Goal: Information Seeking & Learning: Learn about a topic

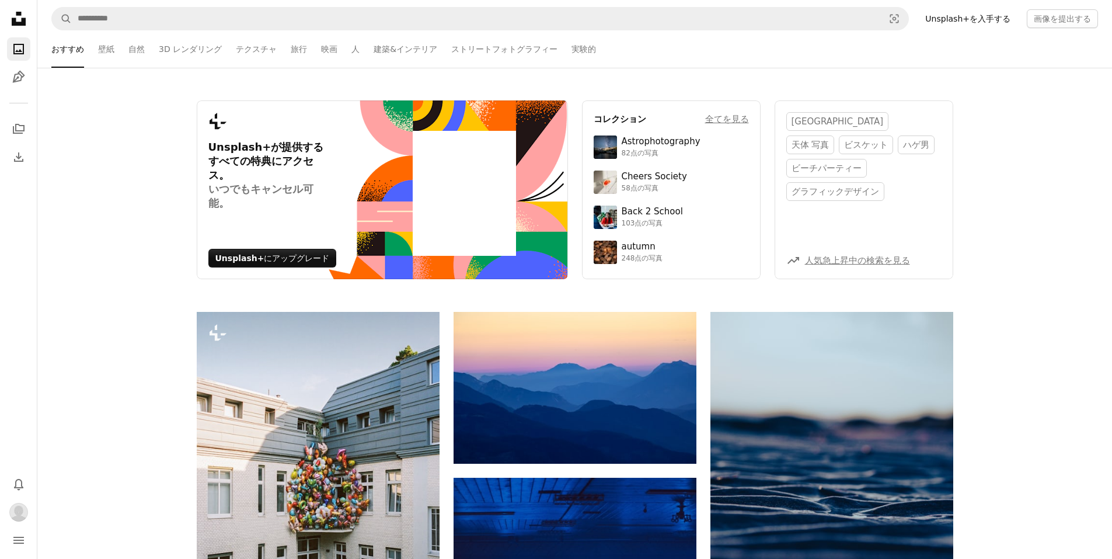
scroll to position [3096, 0]
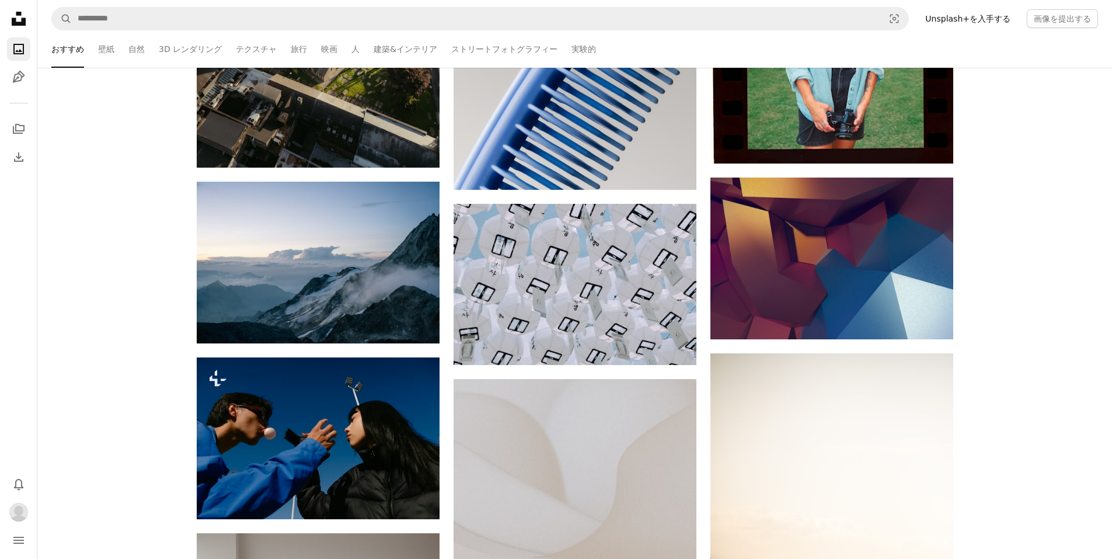
click at [14, 16] on icon "Unsplash logo Unsplash ホーム" at bounding box center [18, 18] width 23 height 23
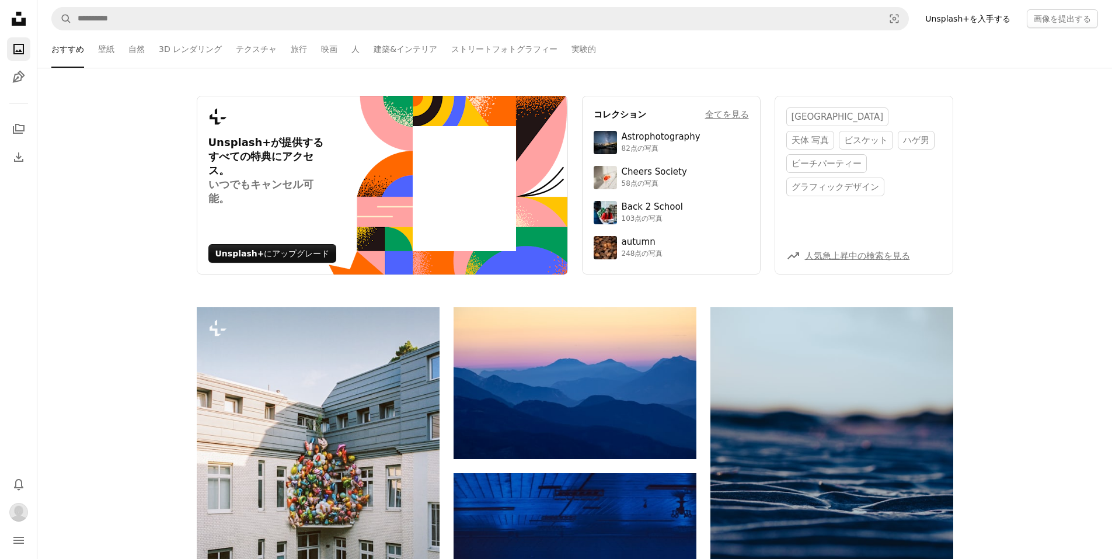
scroll to position [0, 0]
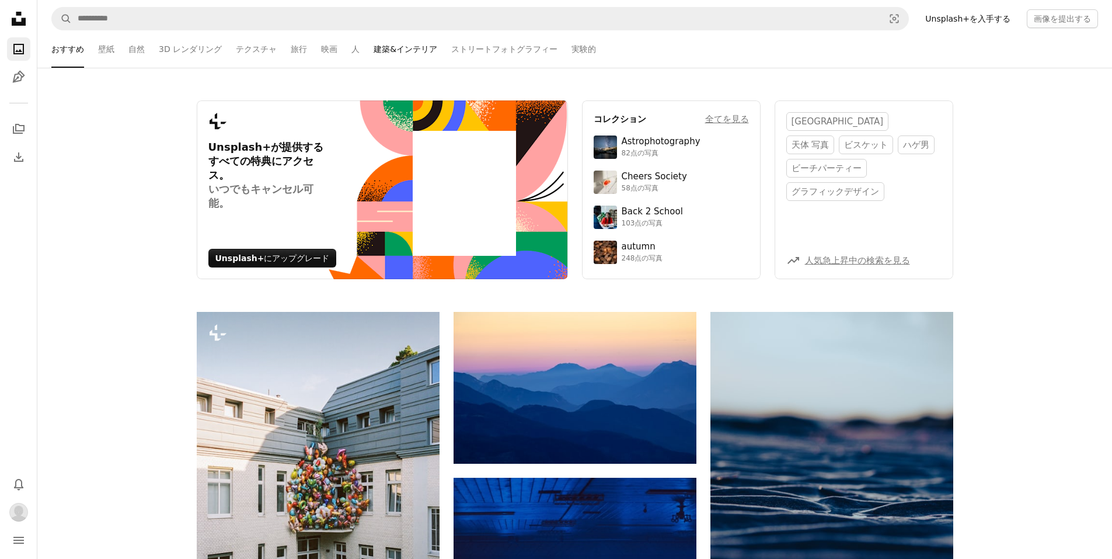
click at [374, 48] on link "建築&インテリア" at bounding box center [406, 48] width 64 height 37
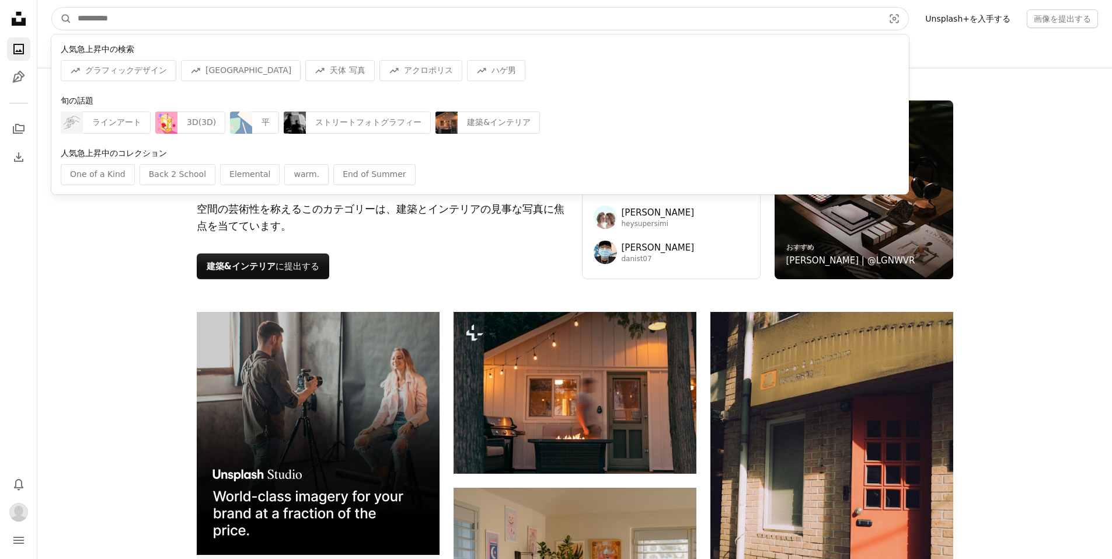
click at [78, 15] on input "サイト内でビジュアルを探す" at bounding box center [476, 19] width 809 height 22
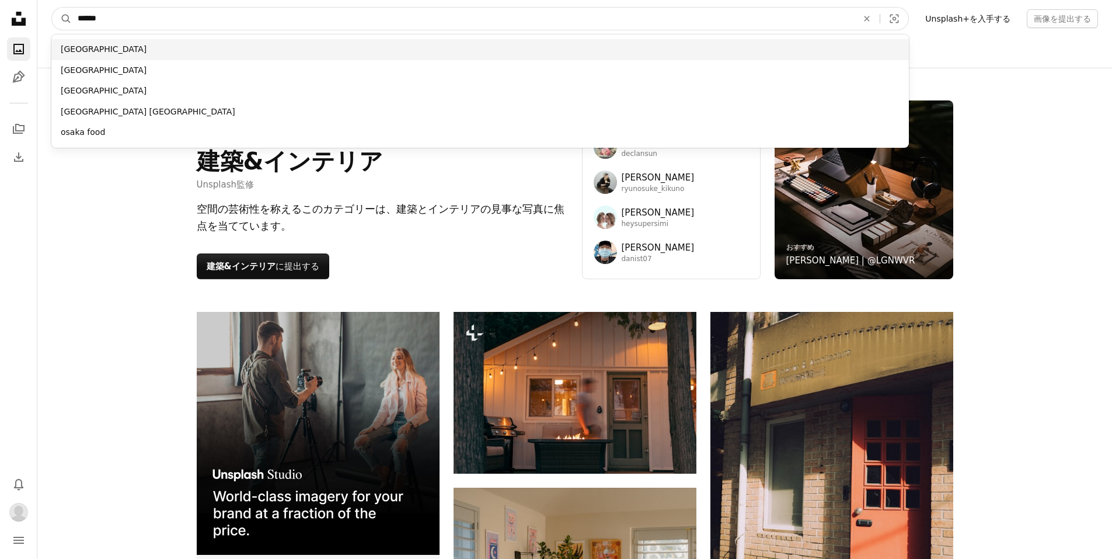
type input "******"
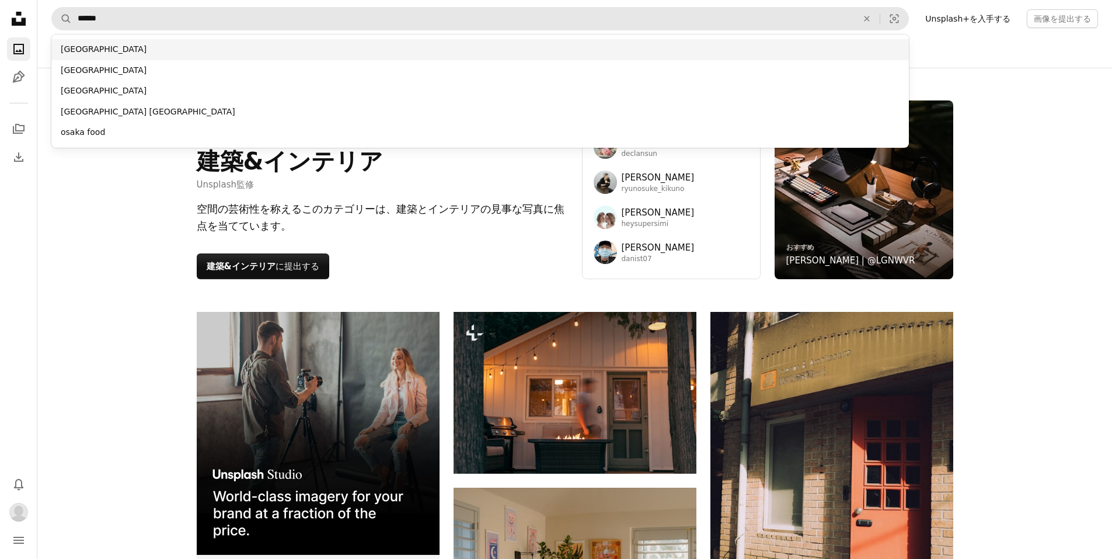
click at [93, 51] on div "[GEOGRAPHIC_DATA]" at bounding box center [480, 49] width 858 height 21
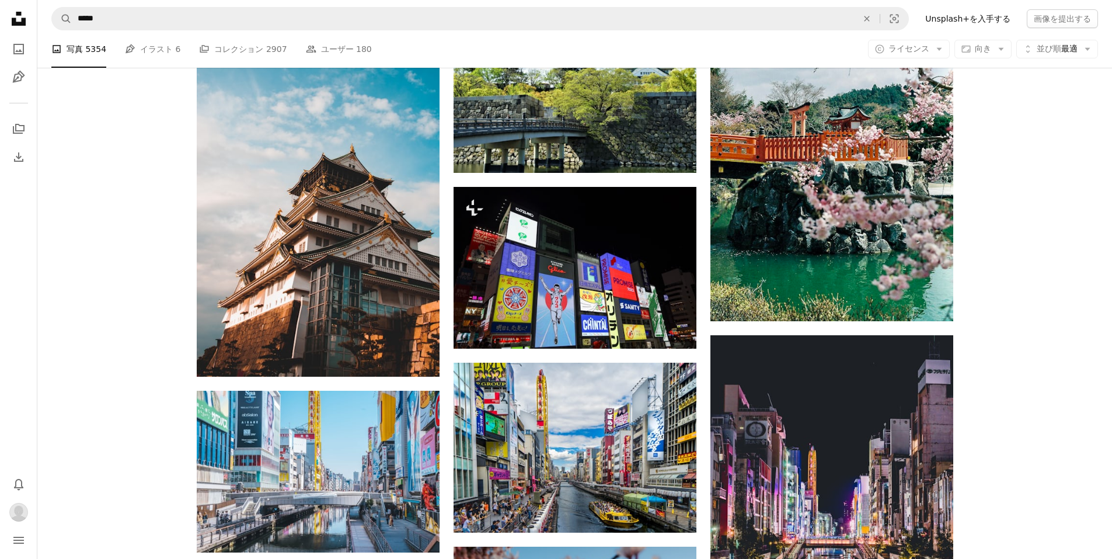
scroll to position [849, 0]
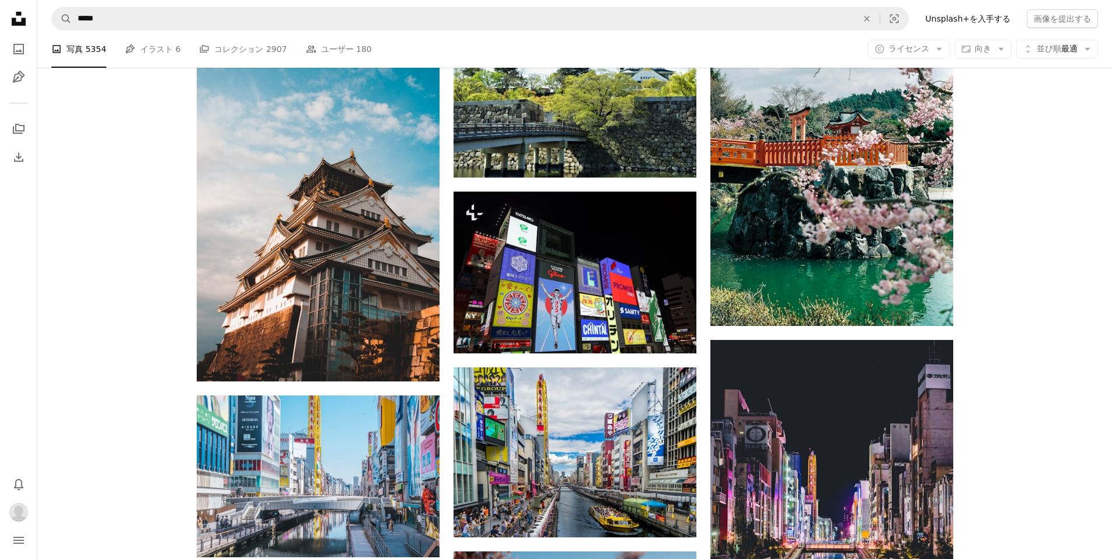
click at [86, 46] on li "A photo 写真 5354" at bounding box center [78, 48] width 55 height 37
click at [158, 48] on link "Pen Tool イラスト 6" at bounding box center [152, 48] width 55 height 37
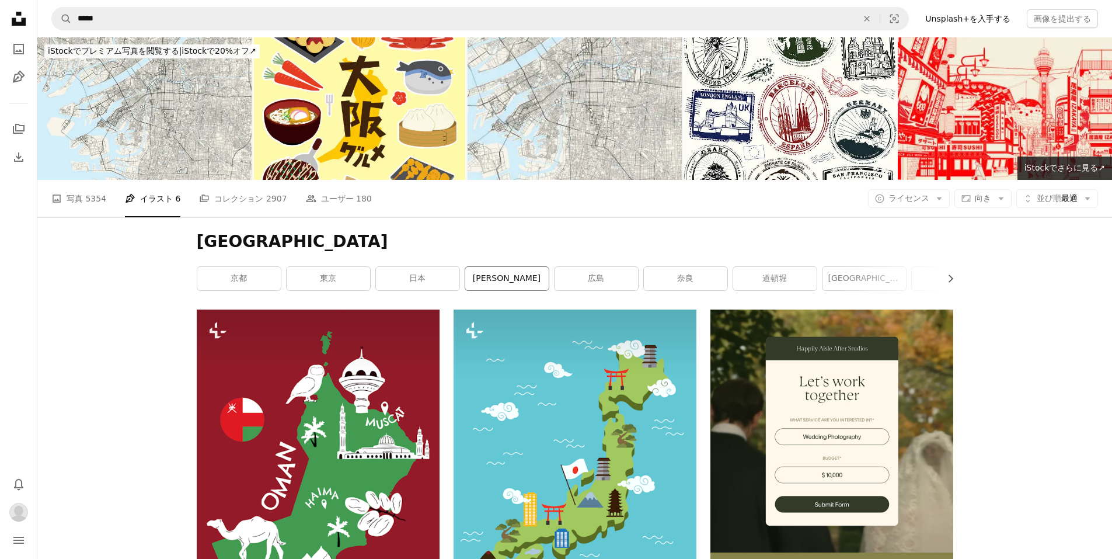
click at [501, 281] on link "[PERSON_NAME]" at bounding box center [507, 278] width 84 height 23
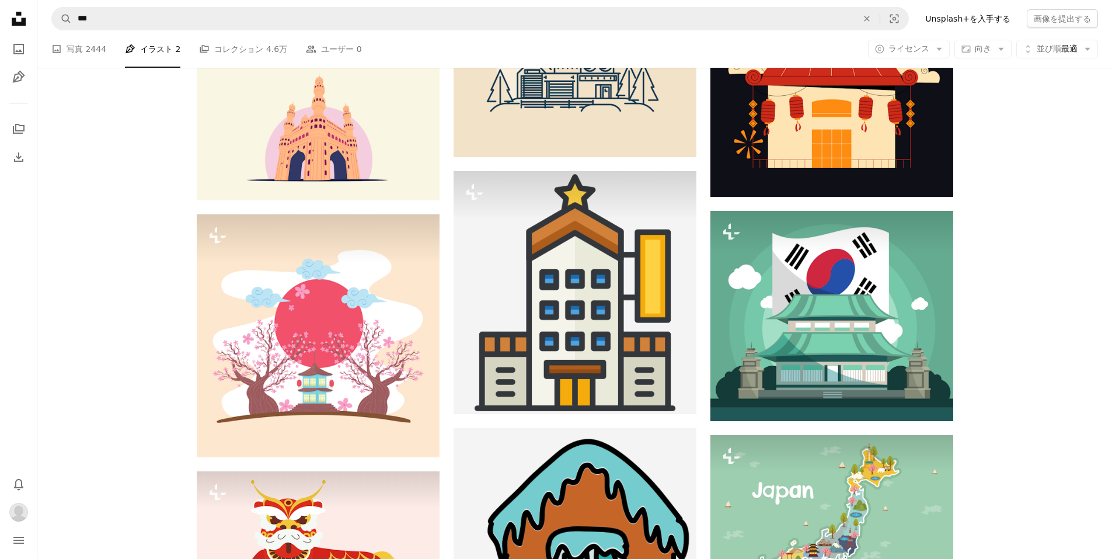
scroll to position [1168, 0]
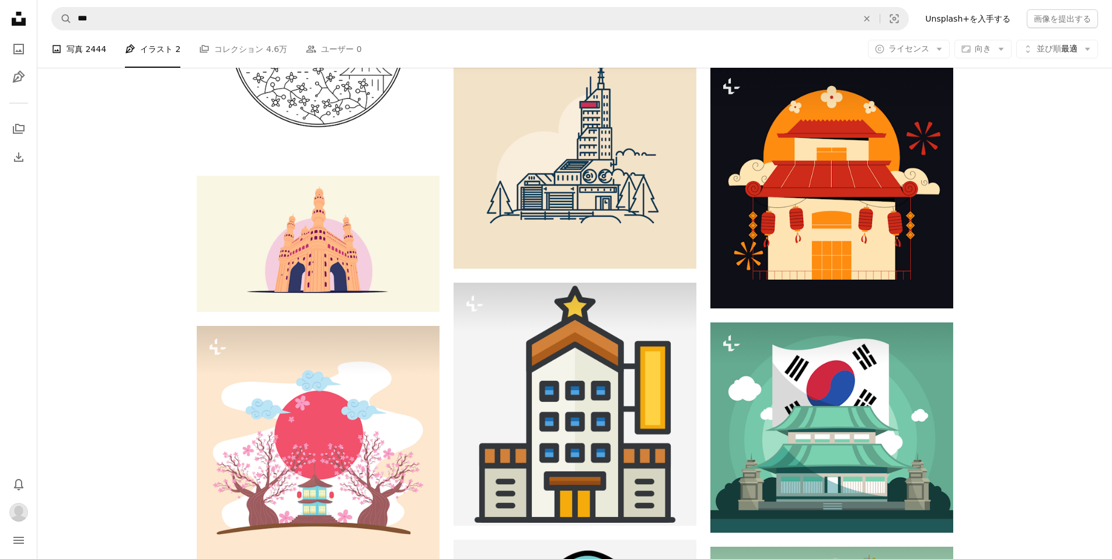
click at [79, 46] on link "A photo 写真 2444" at bounding box center [78, 48] width 55 height 37
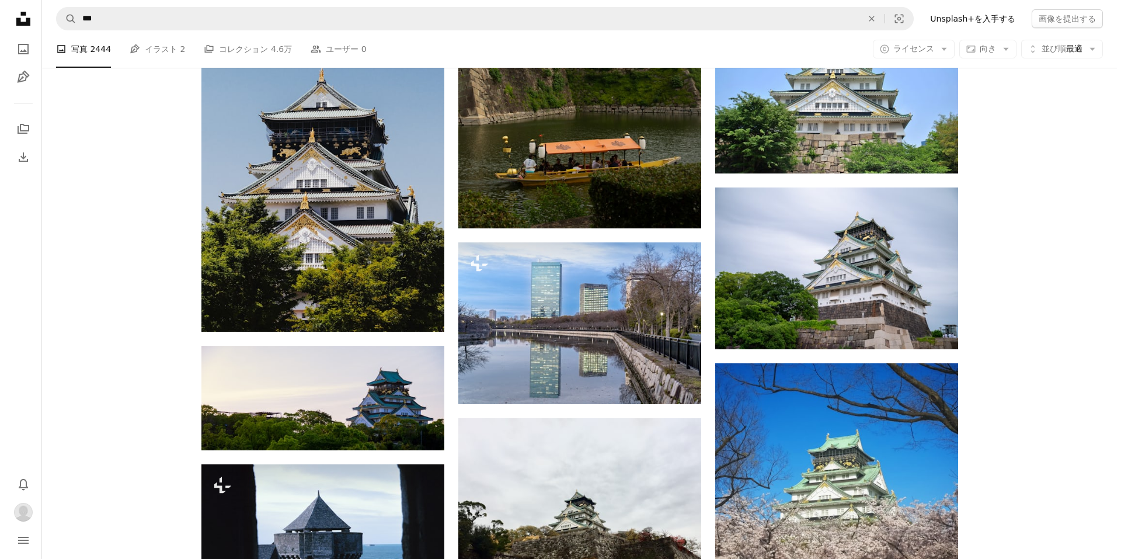
scroll to position [818, 0]
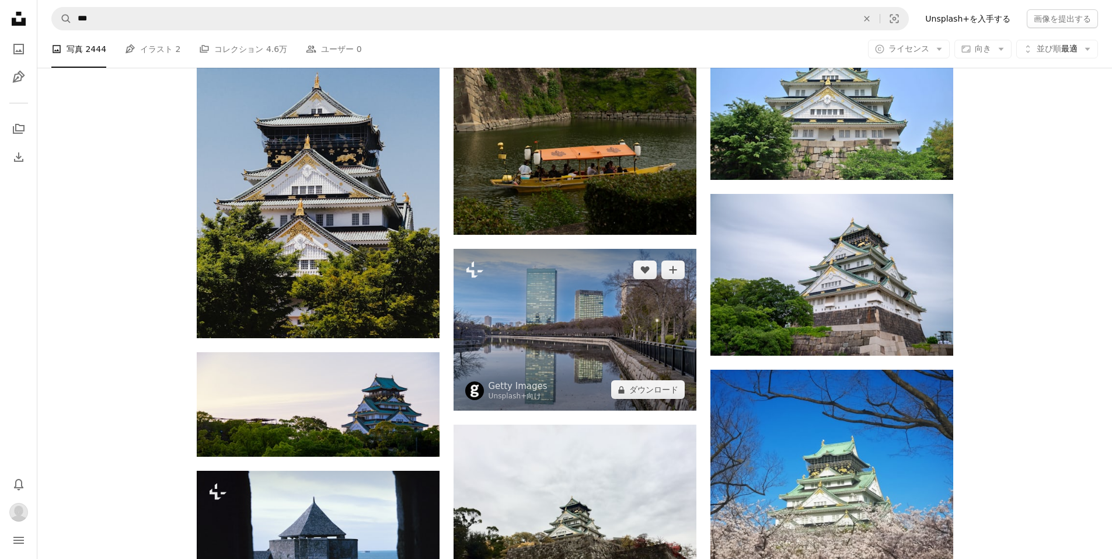
click at [569, 345] on img at bounding box center [575, 330] width 243 height 162
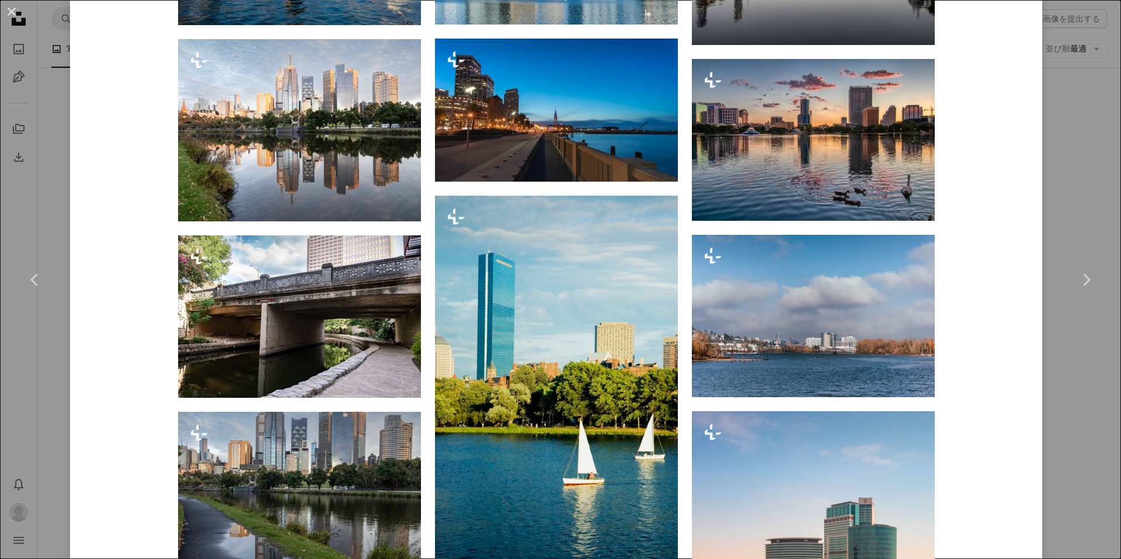
scroll to position [1051, 0]
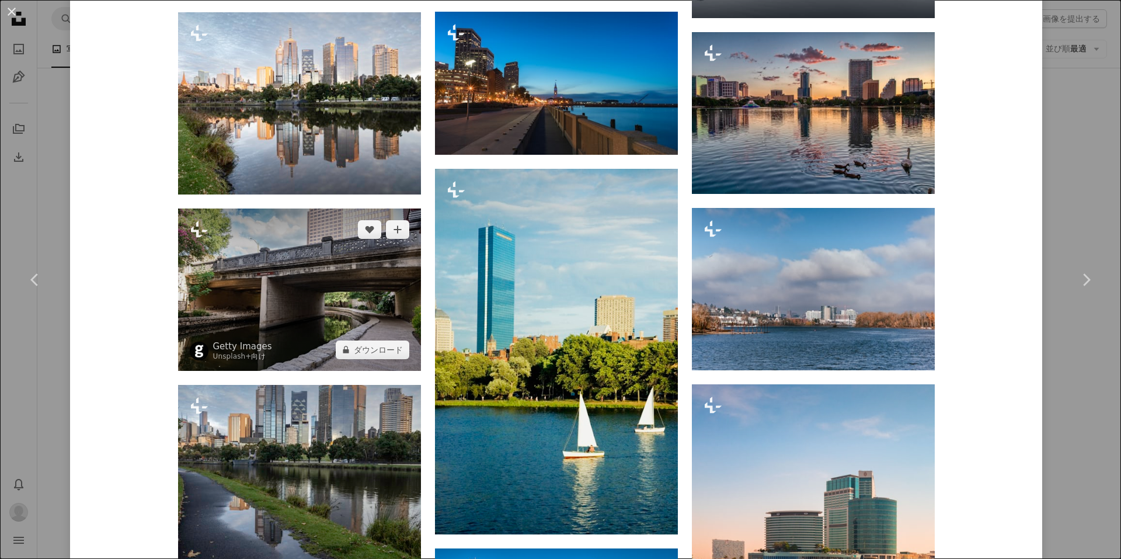
click at [307, 329] on img at bounding box center [299, 289] width 243 height 162
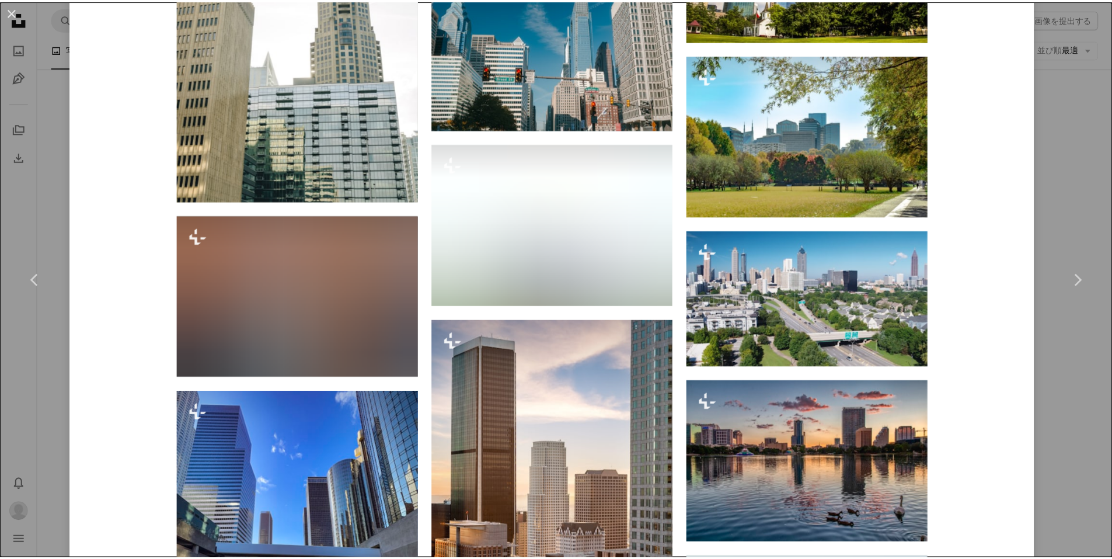
scroll to position [2492, 0]
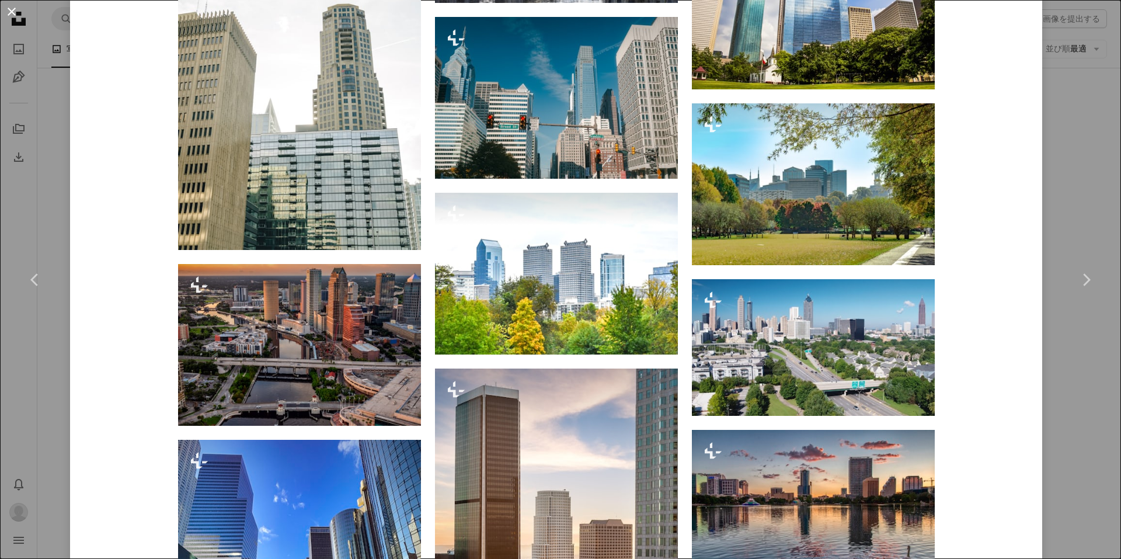
click at [15, 9] on button "An X shape" at bounding box center [12, 12] width 14 height 14
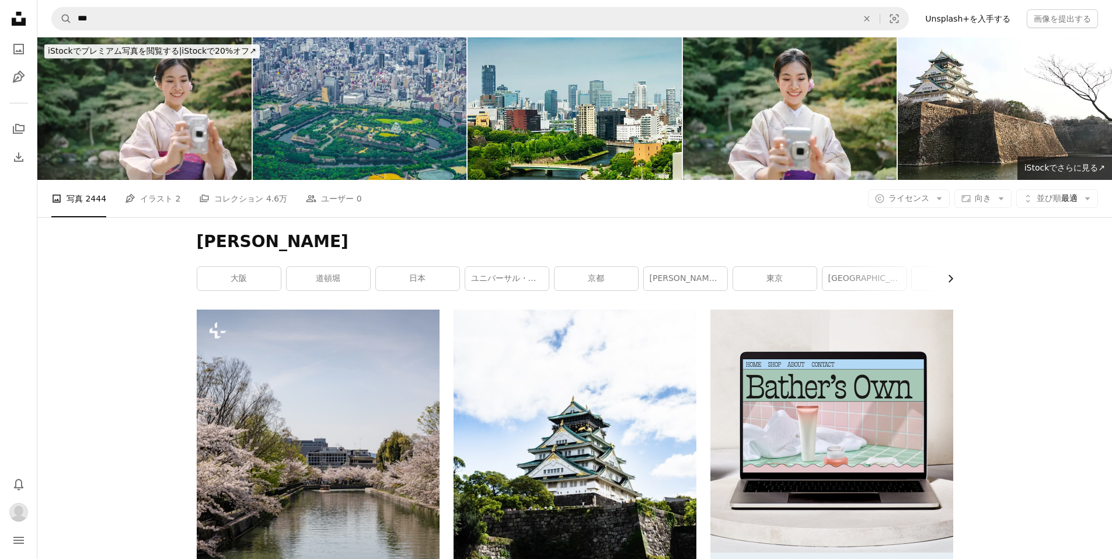
click at [947, 281] on icon "Chevron right" at bounding box center [951, 279] width 12 height 12
click at [191, 276] on div "[PERSON_NAME] Chevron left Chevron right [GEOGRAPHIC_DATA] 日本 ユニバーサル・スタジオ・ジャパン …" at bounding box center [575, 263] width 785 height 92
click at [199, 276] on icon "button" at bounding box center [199, 279] width 5 height 8
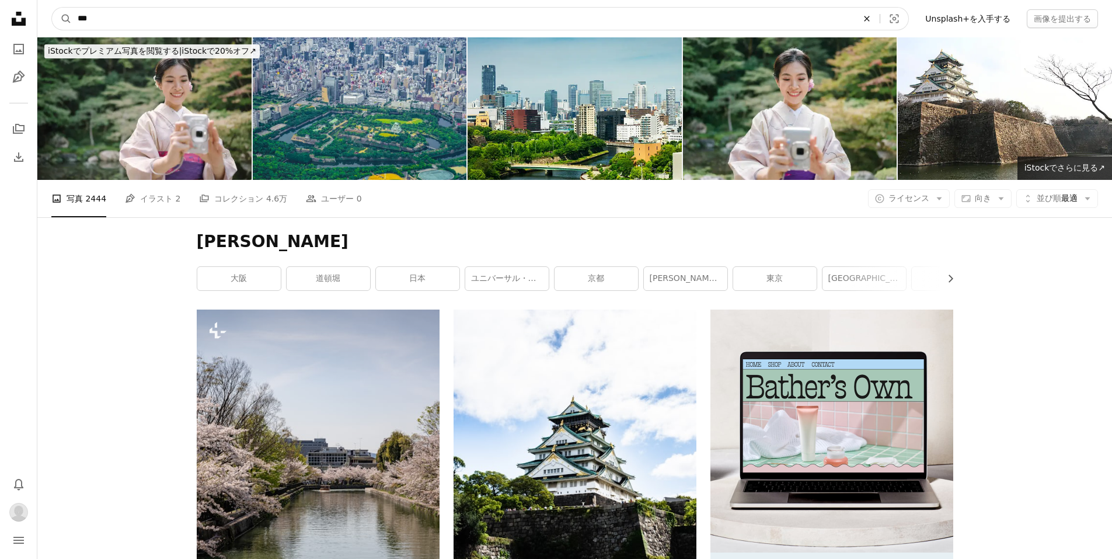
click at [880, 18] on icon "An X shape" at bounding box center [867, 18] width 26 height 9
type input "*"
type input "********"
click button "A magnifying glass" at bounding box center [62, 19] width 20 height 22
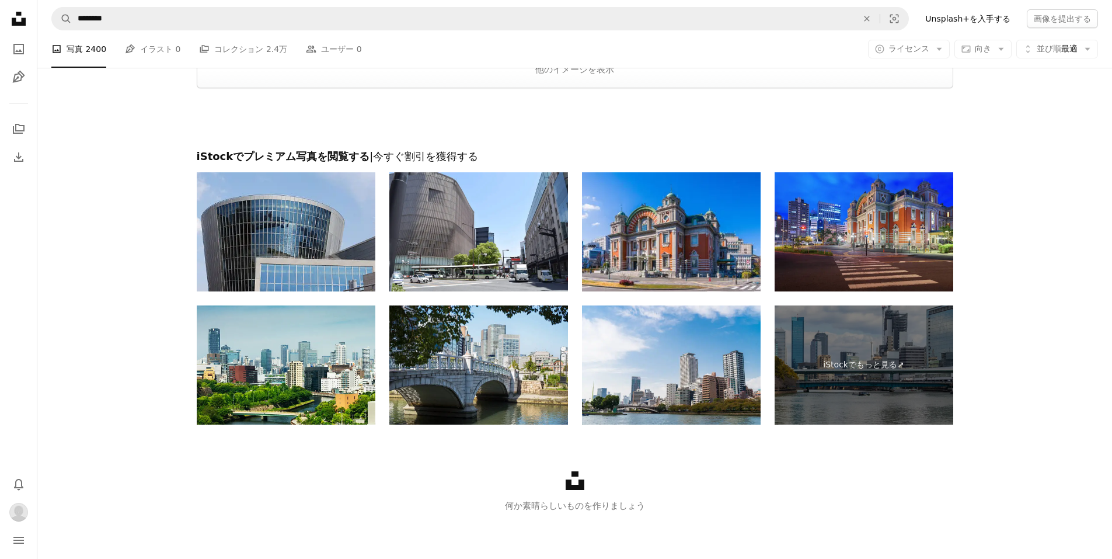
scroll to position [2280, 0]
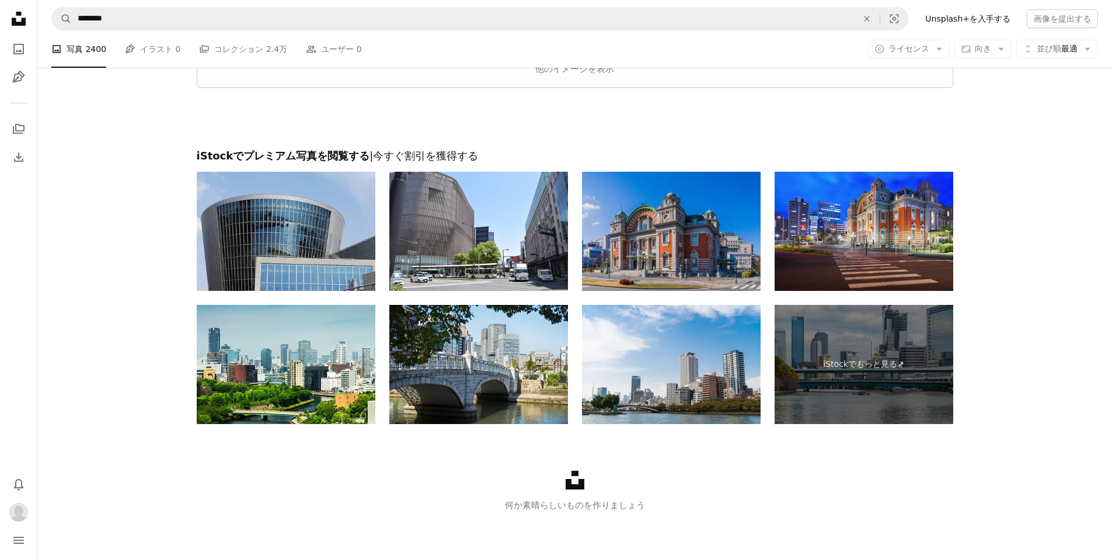
click at [666, 242] on img at bounding box center [671, 231] width 179 height 119
click at [667, 229] on img at bounding box center [671, 231] width 179 height 119
